Goal: Ask a question

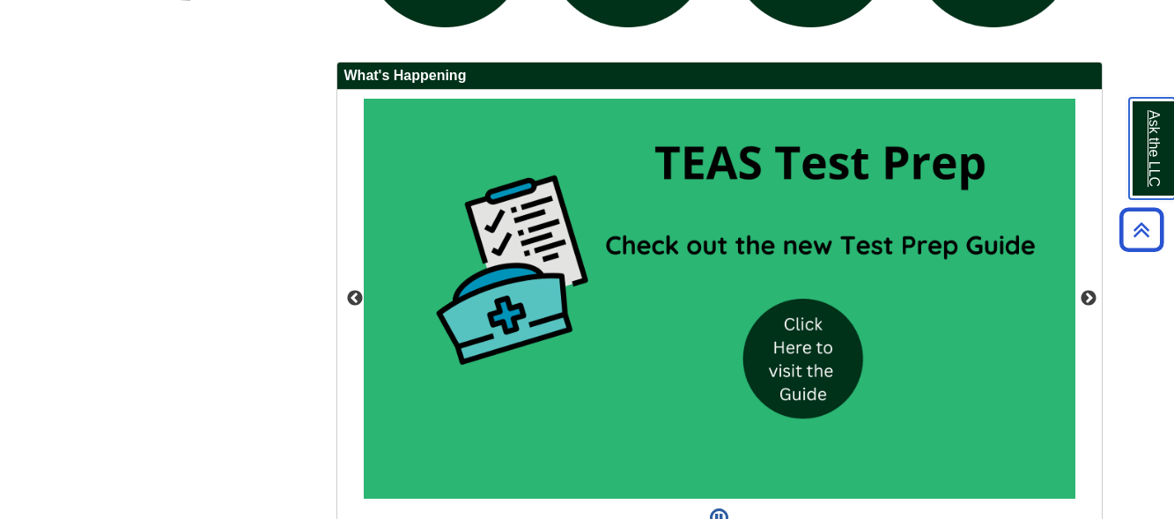
scroll to position [1585, 0]
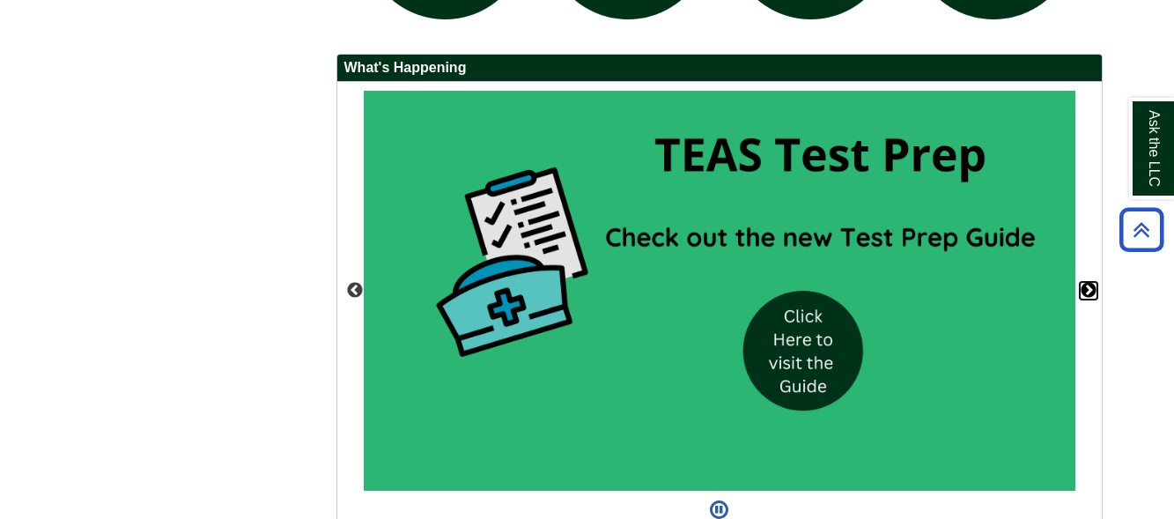
click at [1091, 289] on button "Next" at bounding box center [1089, 291] width 18 height 18
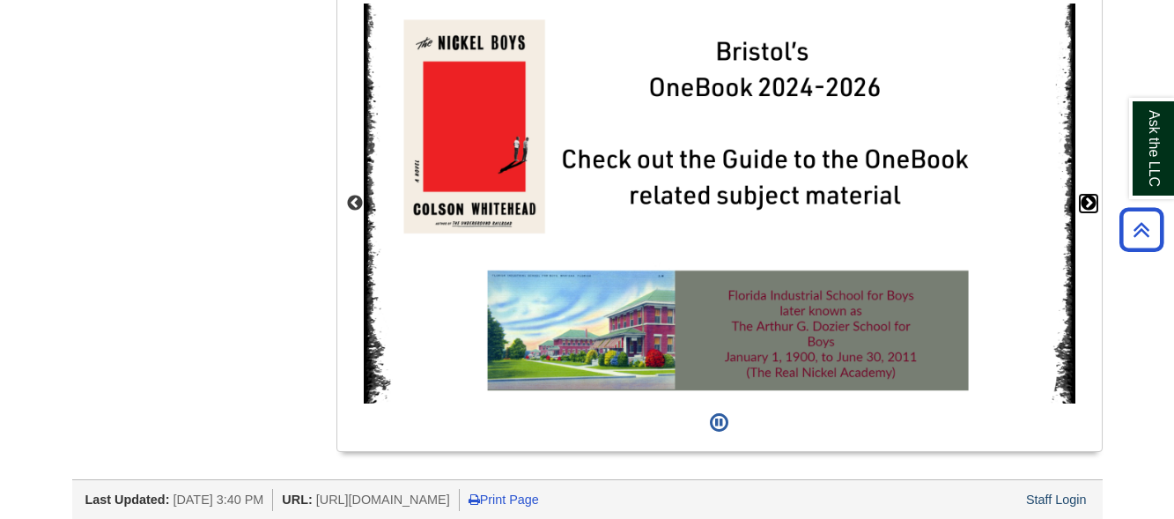
scroll to position [1677, 0]
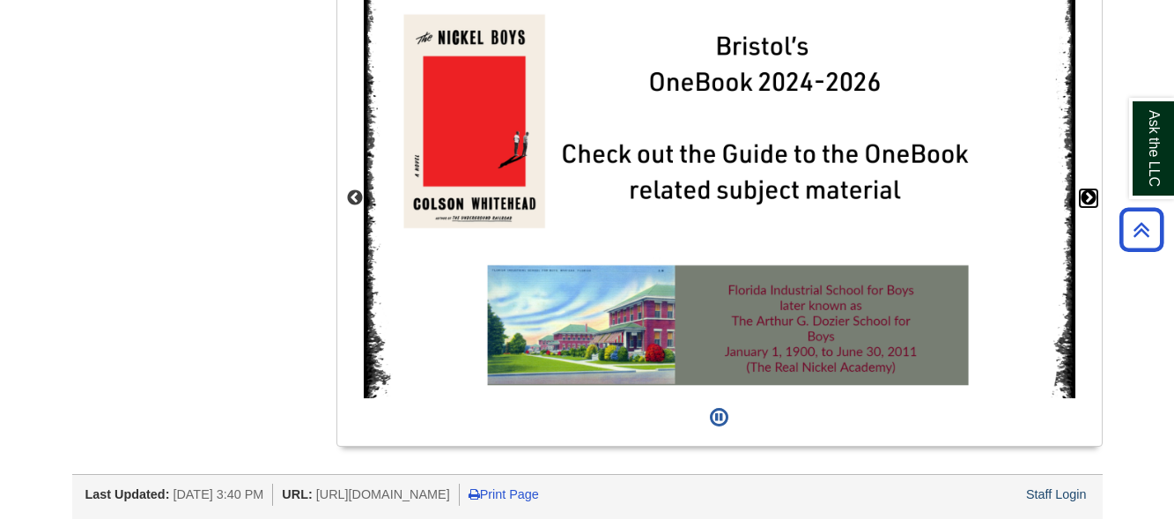
click at [1095, 193] on button "Next" at bounding box center [1089, 198] width 18 height 18
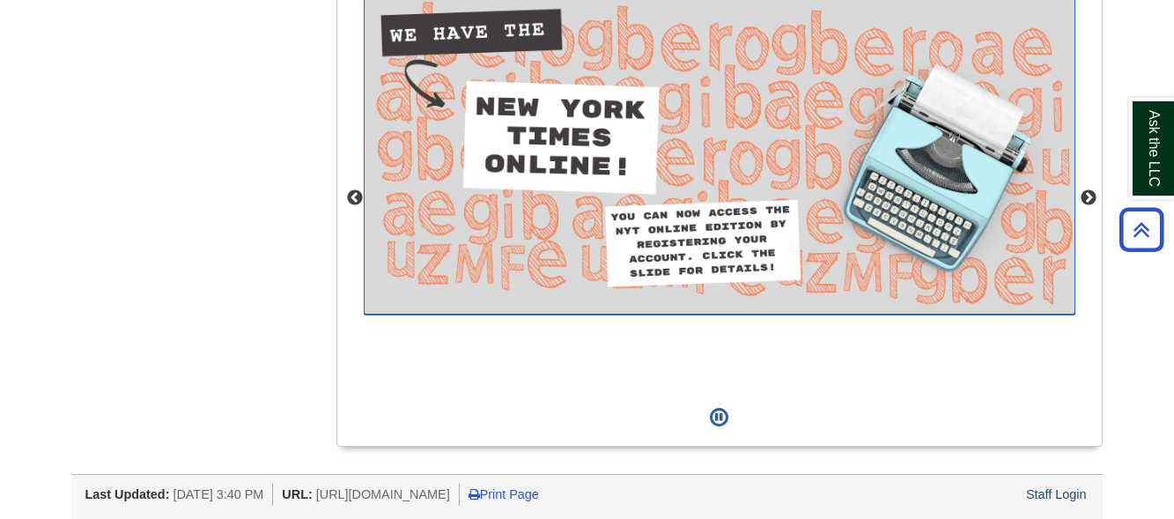
click at [623, 155] on img "slideshow" at bounding box center [719, 156] width 711 height 316
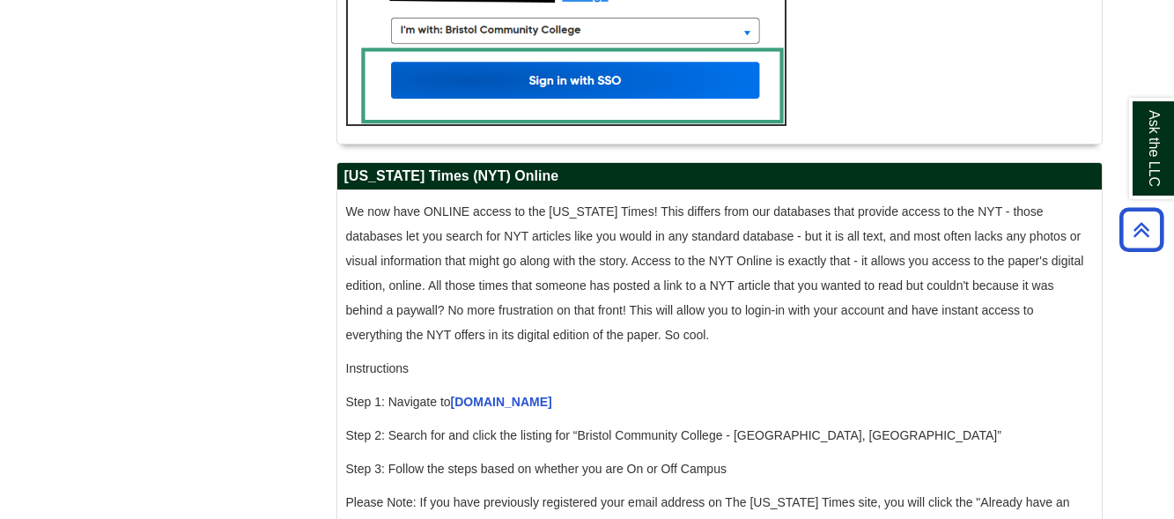
scroll to position [1407, 0]
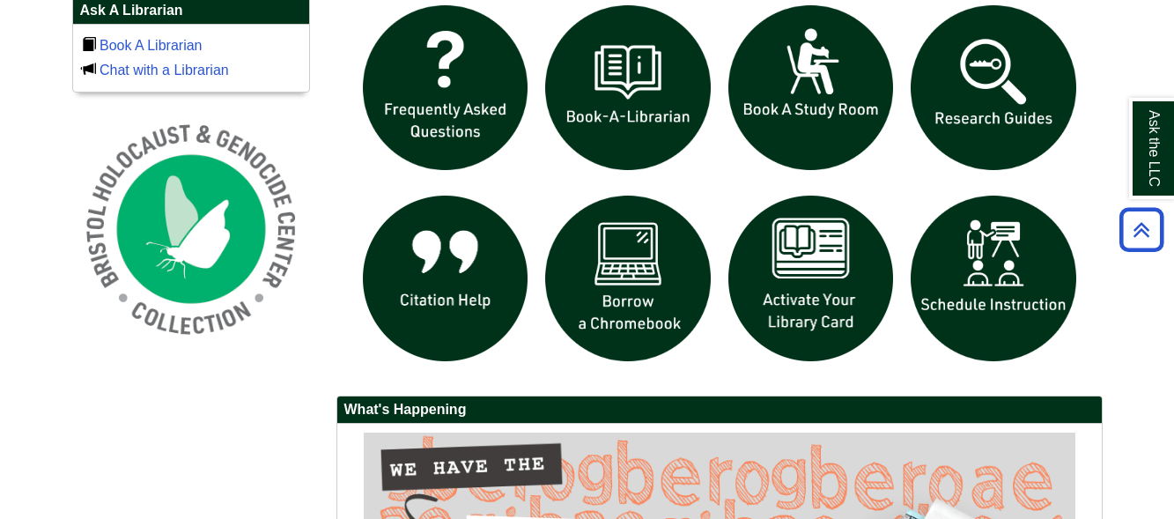
scroll to position [1409, 0]
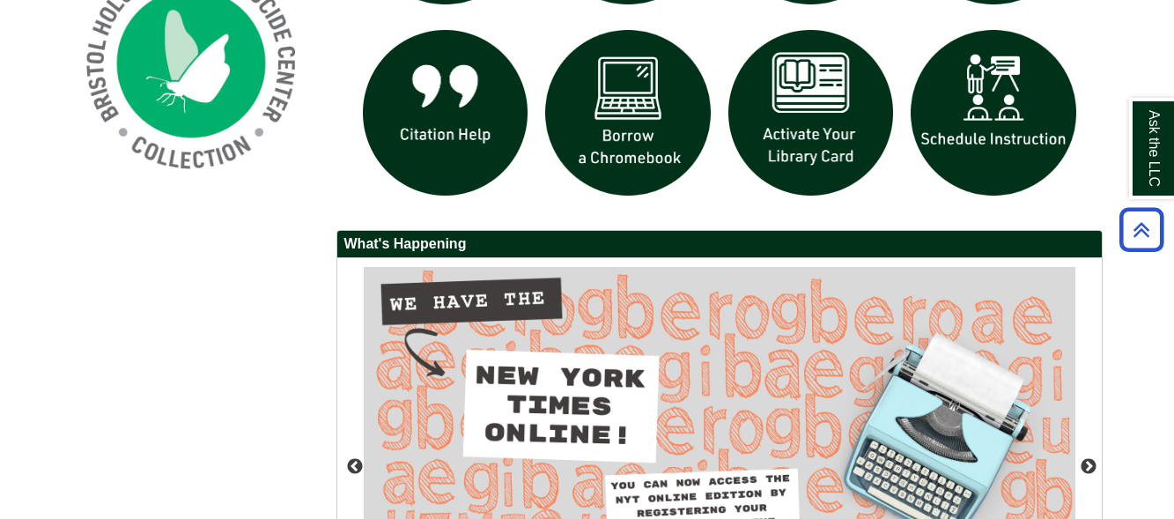
click at [1114, 313] on div at bounding box center [719, 282] width 792 height 903
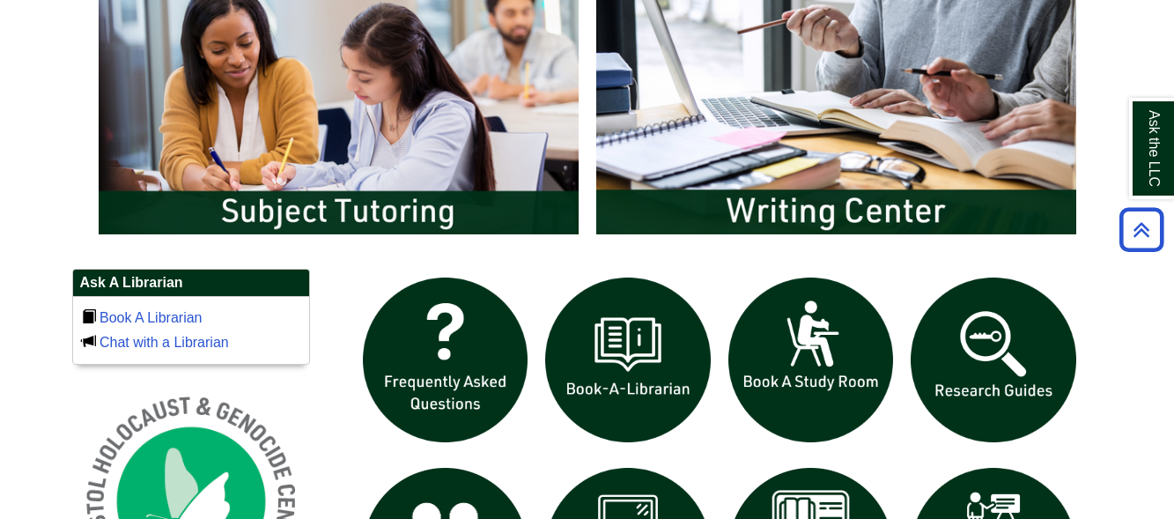
scroll to position [969, 0]
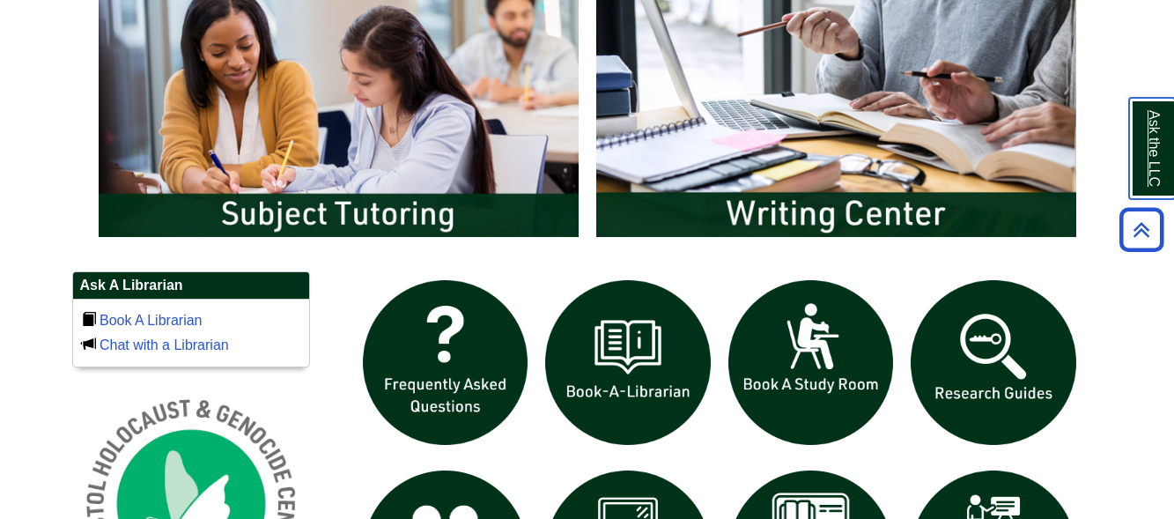
click at [1151, 157] on link "Ask the LLC" at bounding box center [1152, 148] width 46 height 101
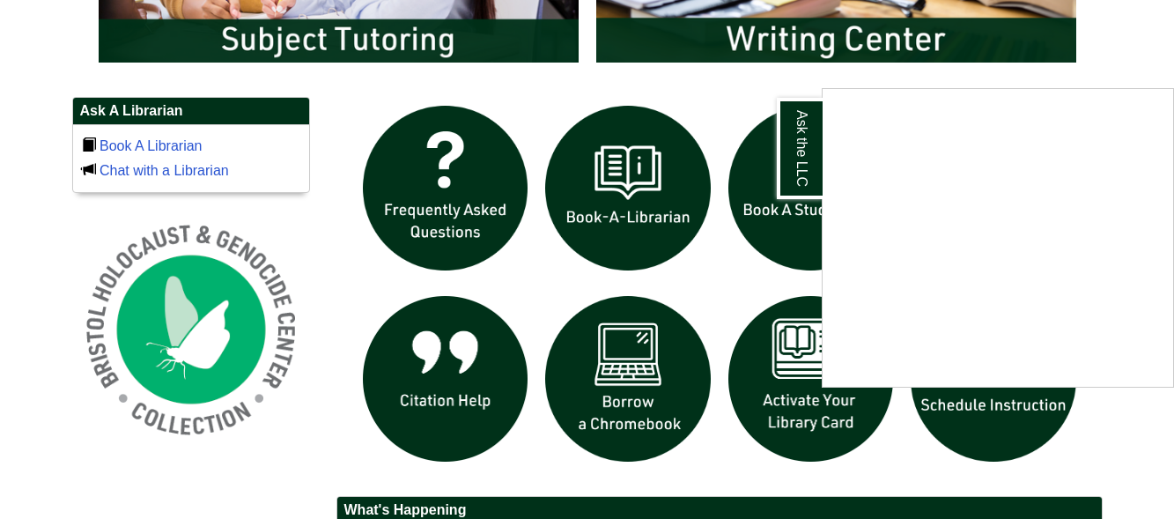
scroll to position [1145, 0]
